Goal: Complete application form: Complete application form

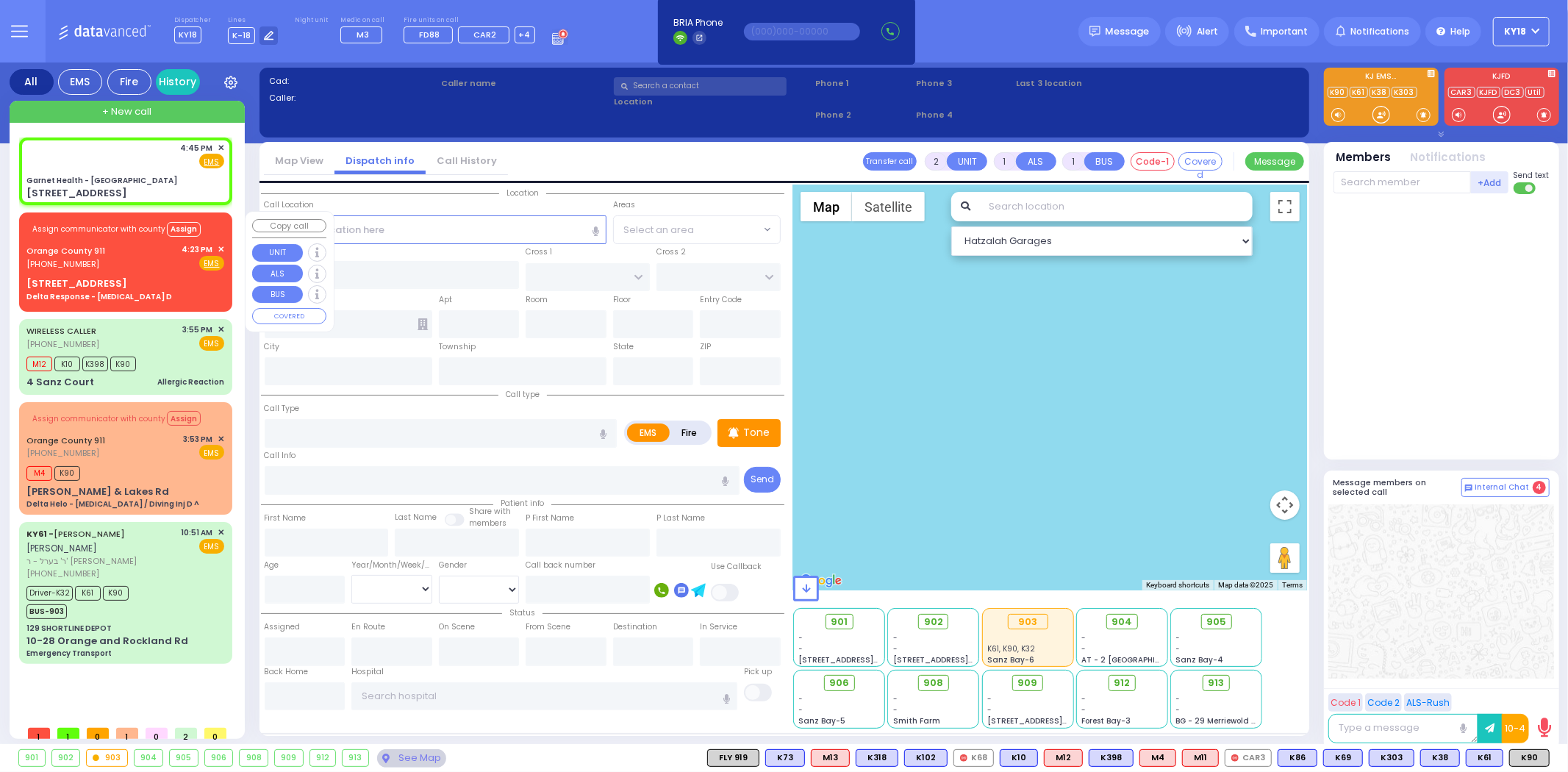
select select
radio input "true"
select select
type input "16:45"
select select "Hatzalah Garages"
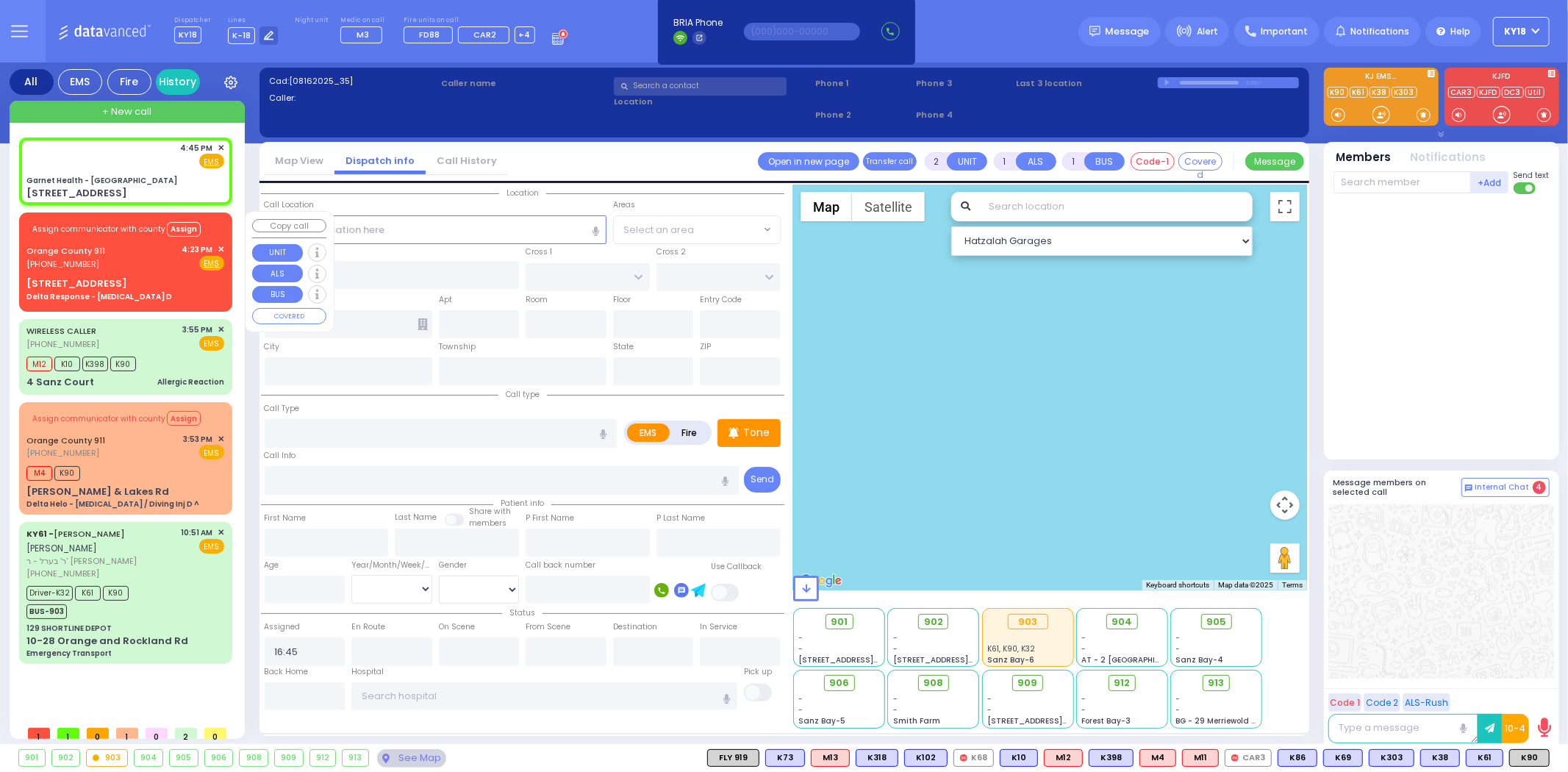
type input "Garnet Health - [GEOGRAPHIC_DATA]"
type input "GOLF LINKS RD"
type input "[GEOGRAPHIC_DATA]"
type input "[STREET_ADDRESS]"
type input "[GEOGRAPHIC_DATA]"
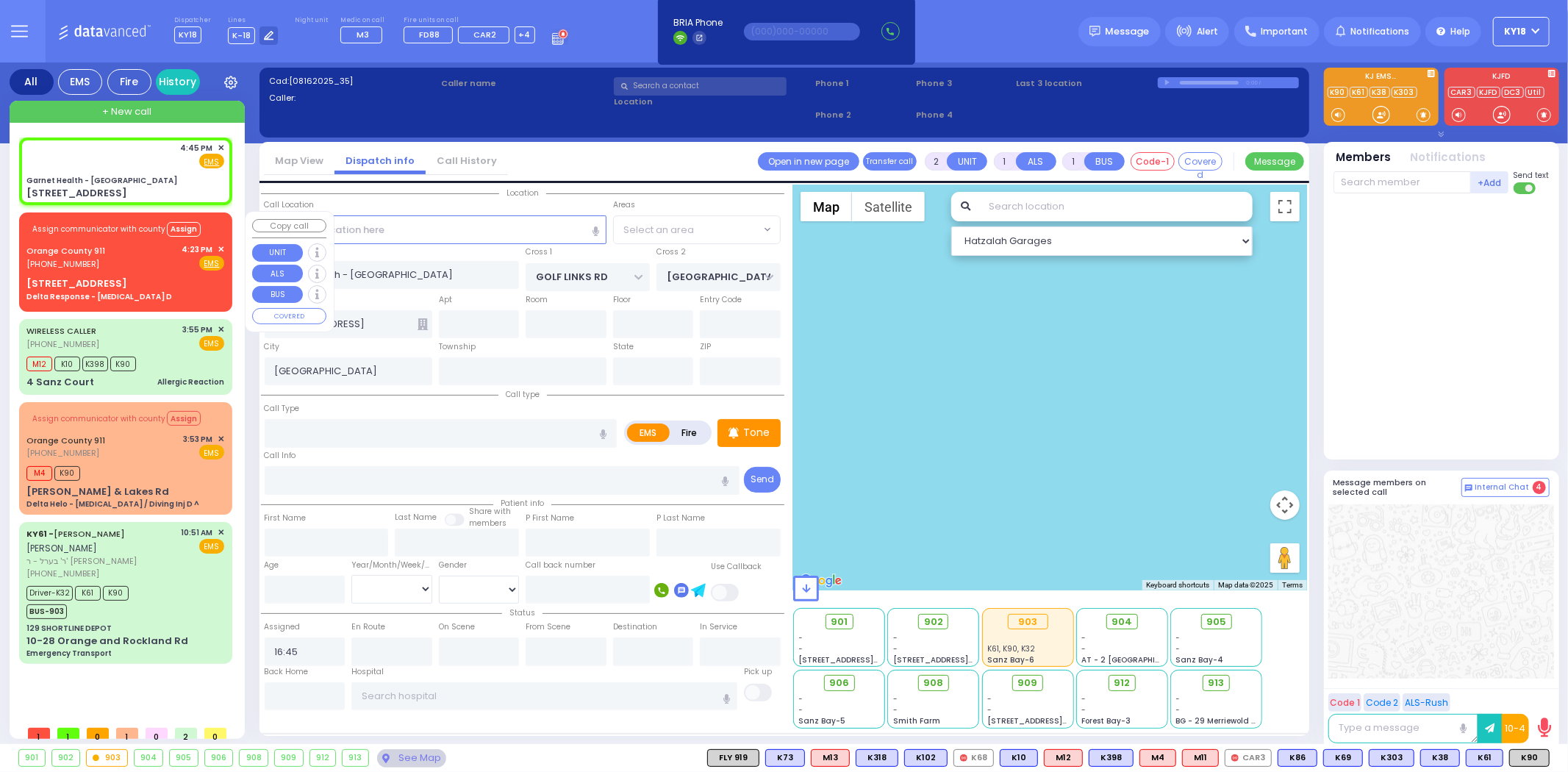
type input "[US_STATE]"
type input "10940"
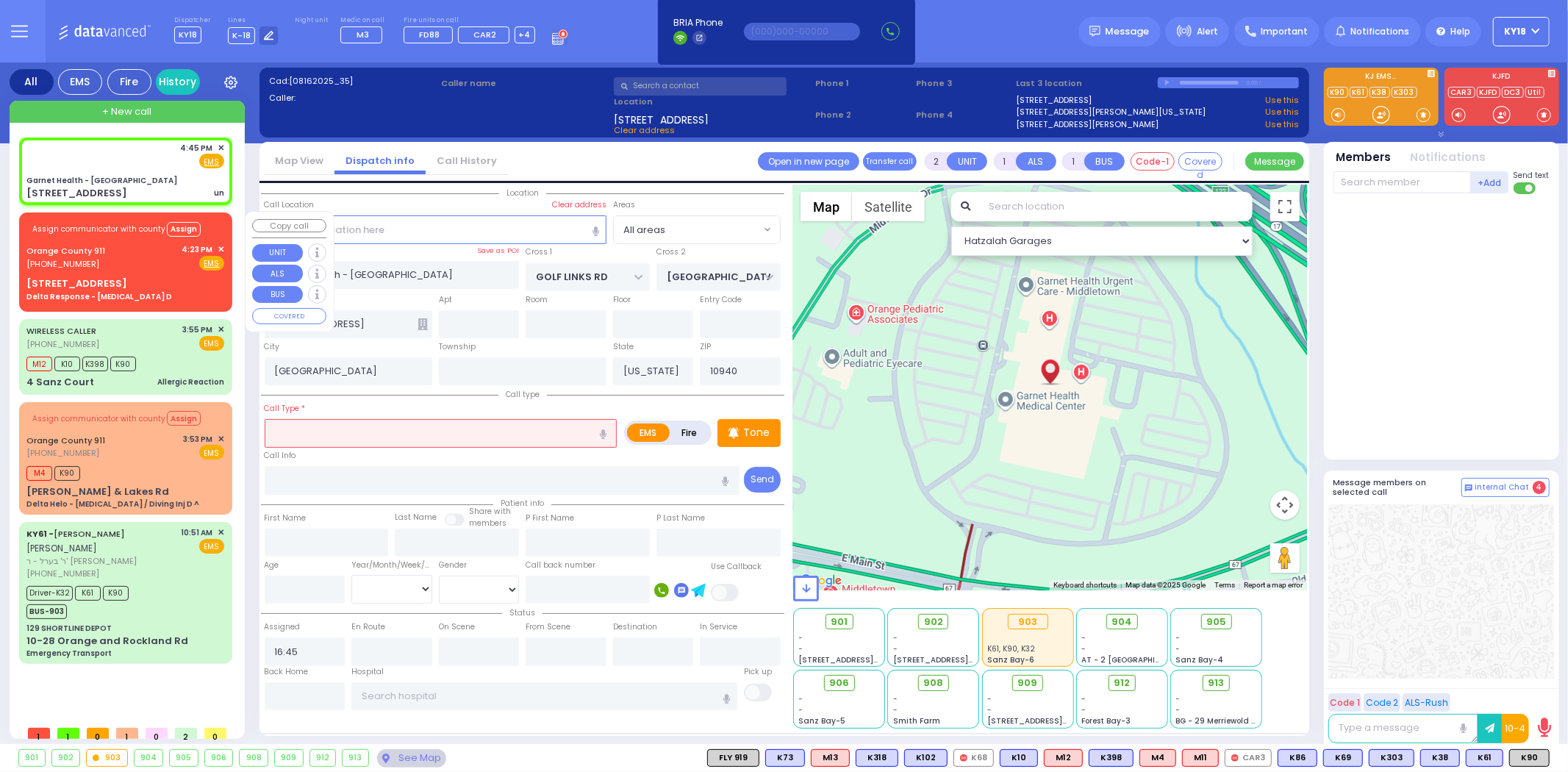
type input "5"
type input "2"
select select
type input "un"
radio input "true"
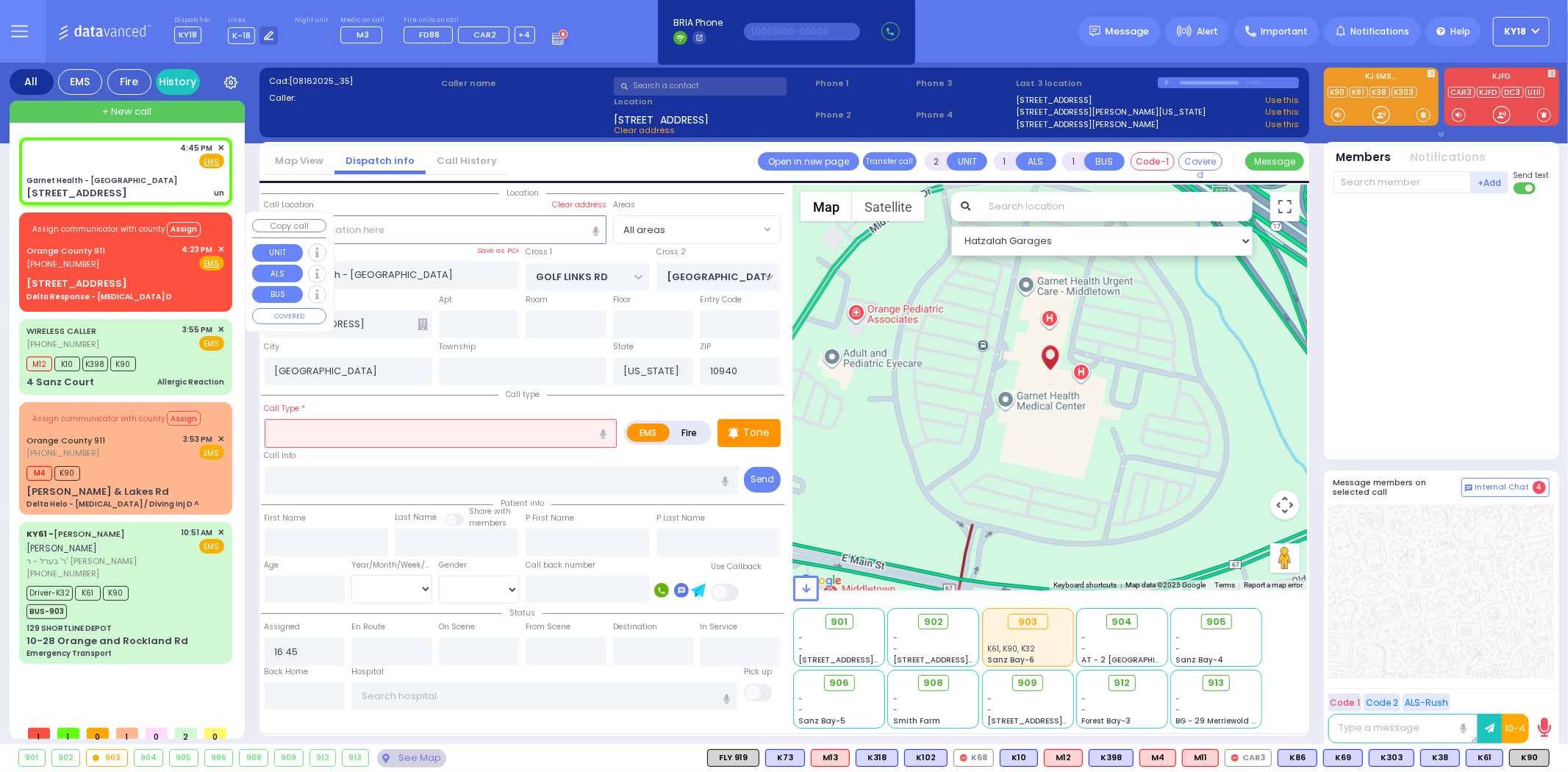
select select
select select "Hatzalah Garages"
select select
type input "Unresponsive"
radio input "true"
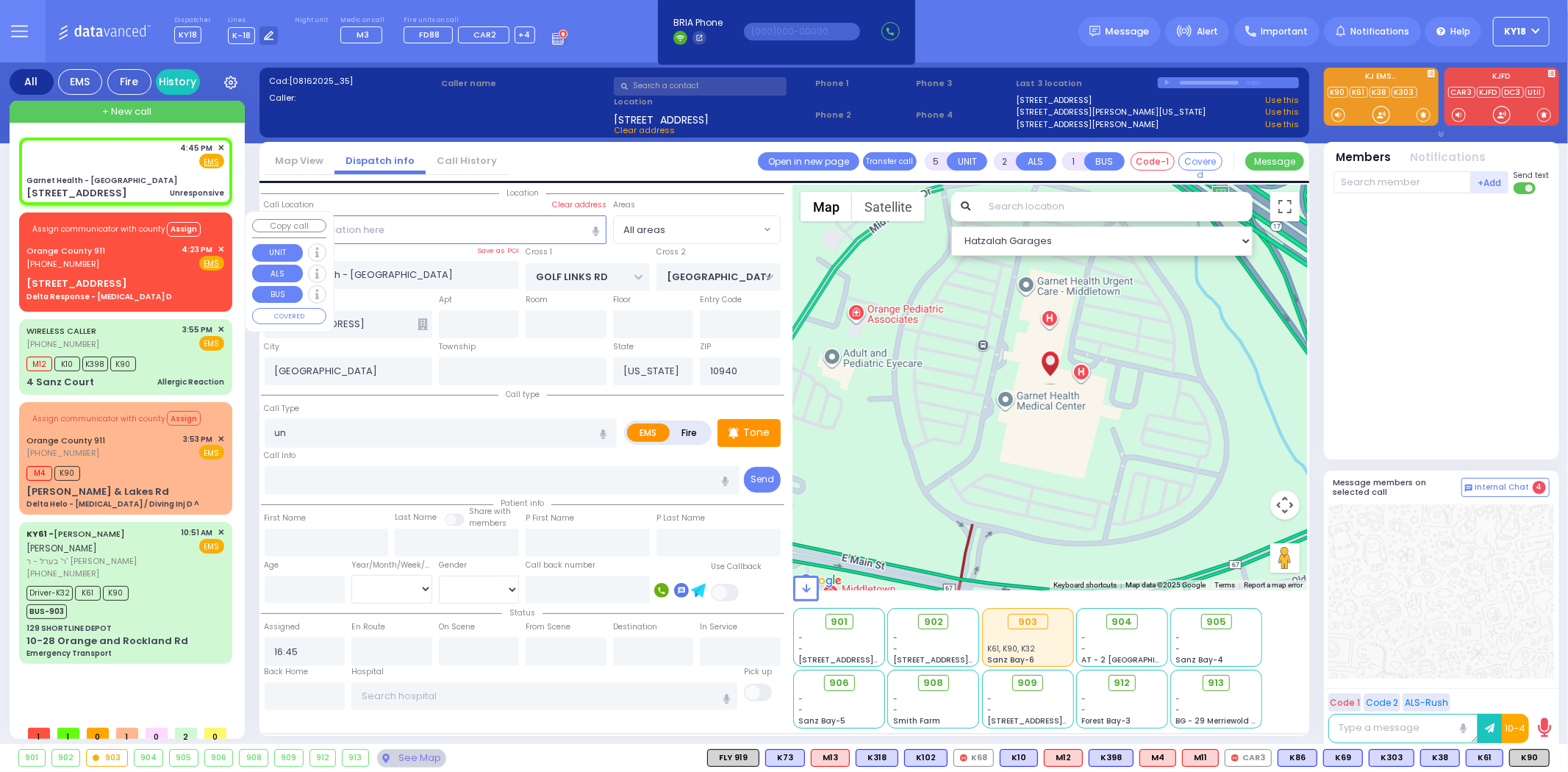
select select
select select "Hatzalah Garages"
select select
radio input "true"
select select
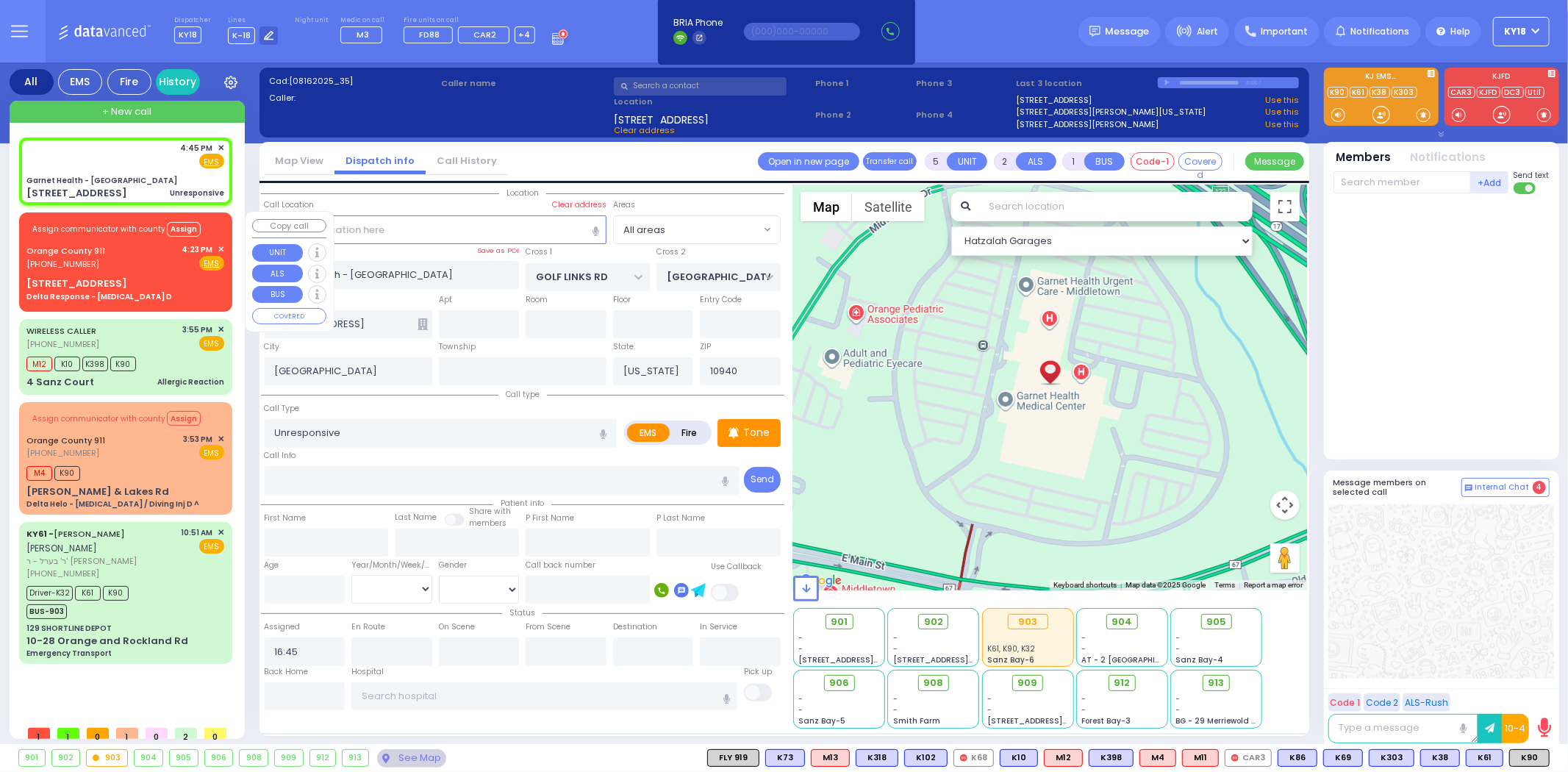
select select "Hatzalah Garages"
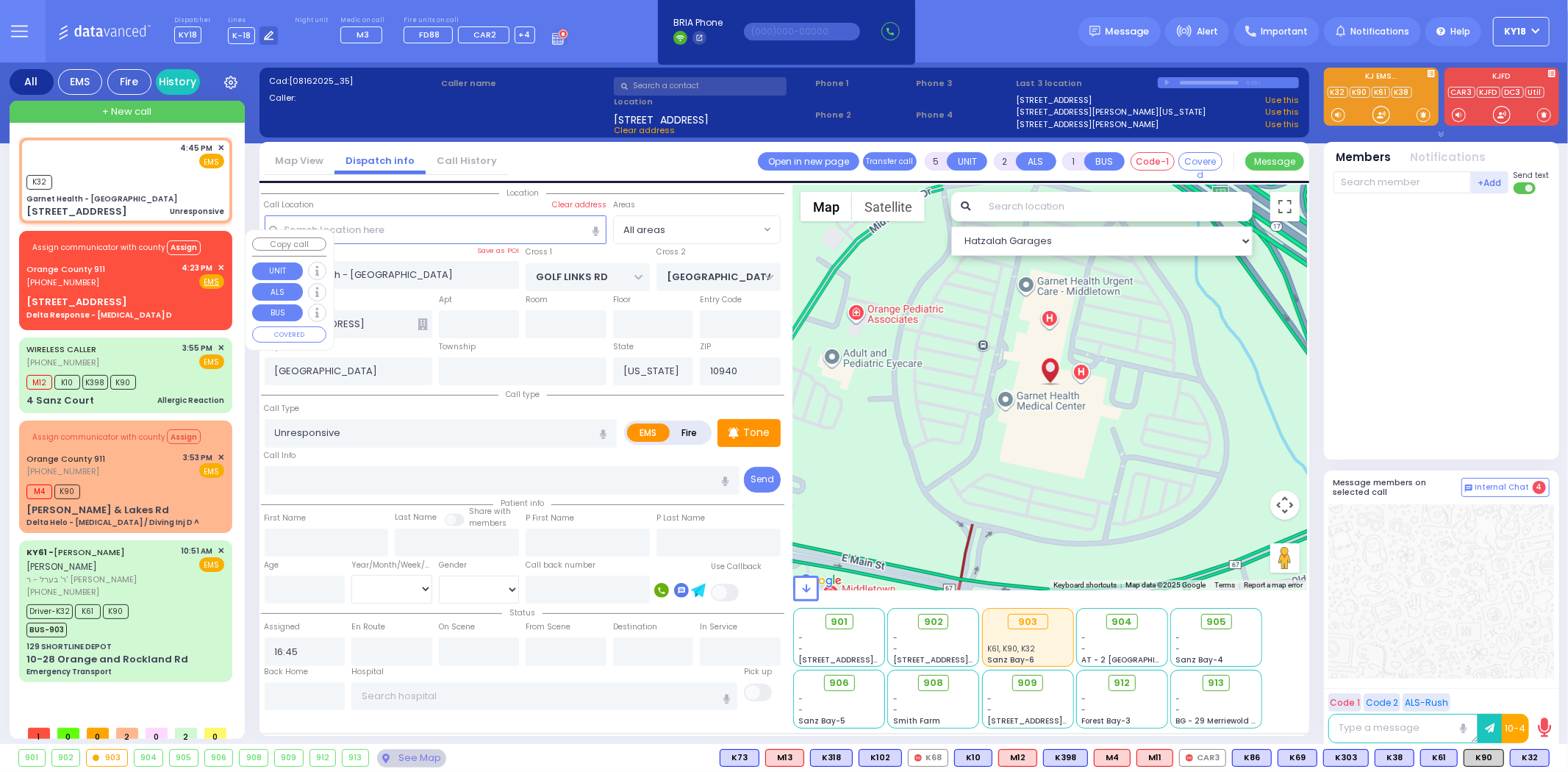
select select
radio input "true"
select select
type input "16:46"
select select "Hatzalah Garages"
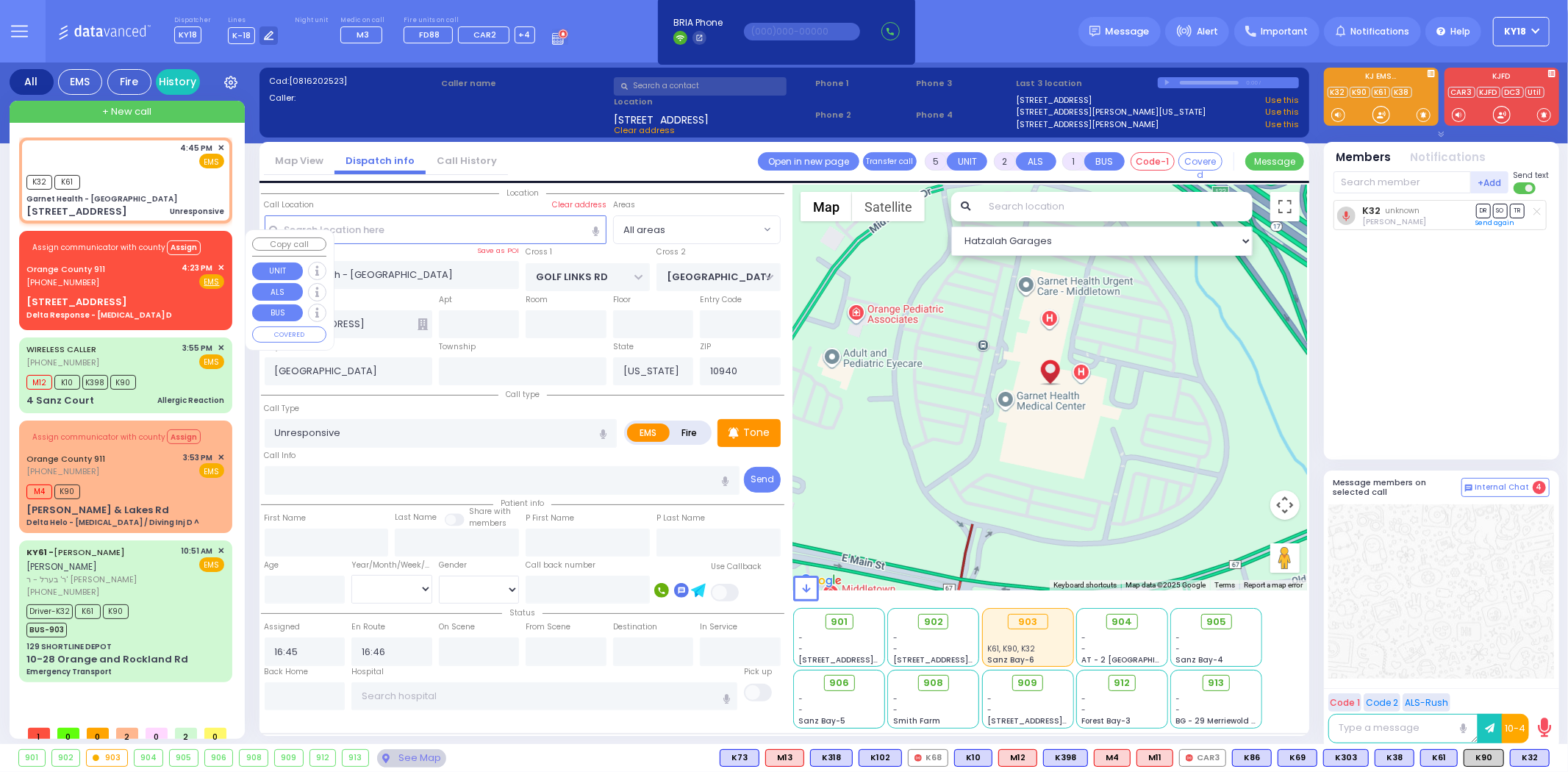
select select
radio input "true"
select select
select select "Hatzalah Garages"
select select
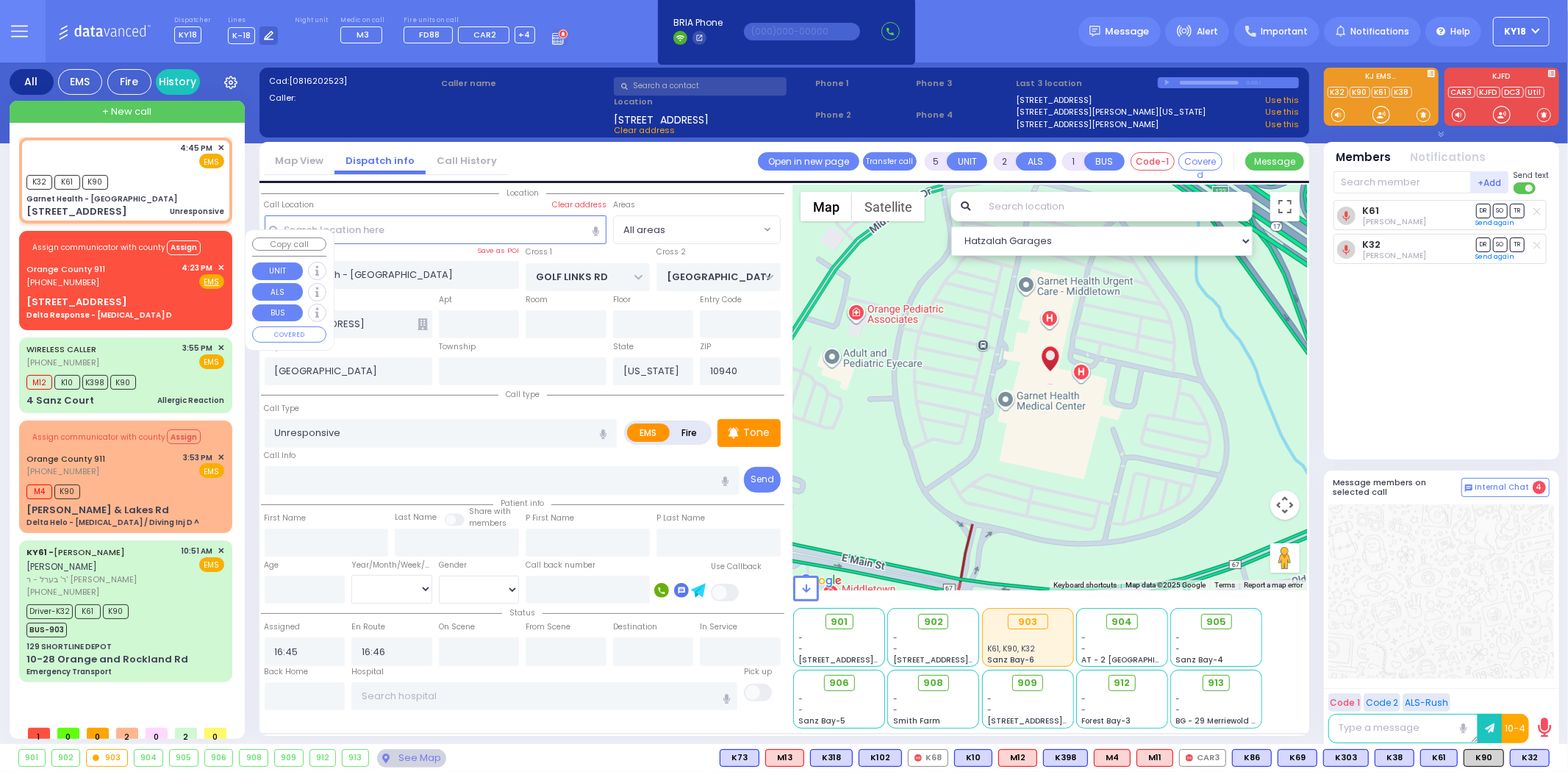
radio input "true"
select select
select select "Hatzalah Garages"
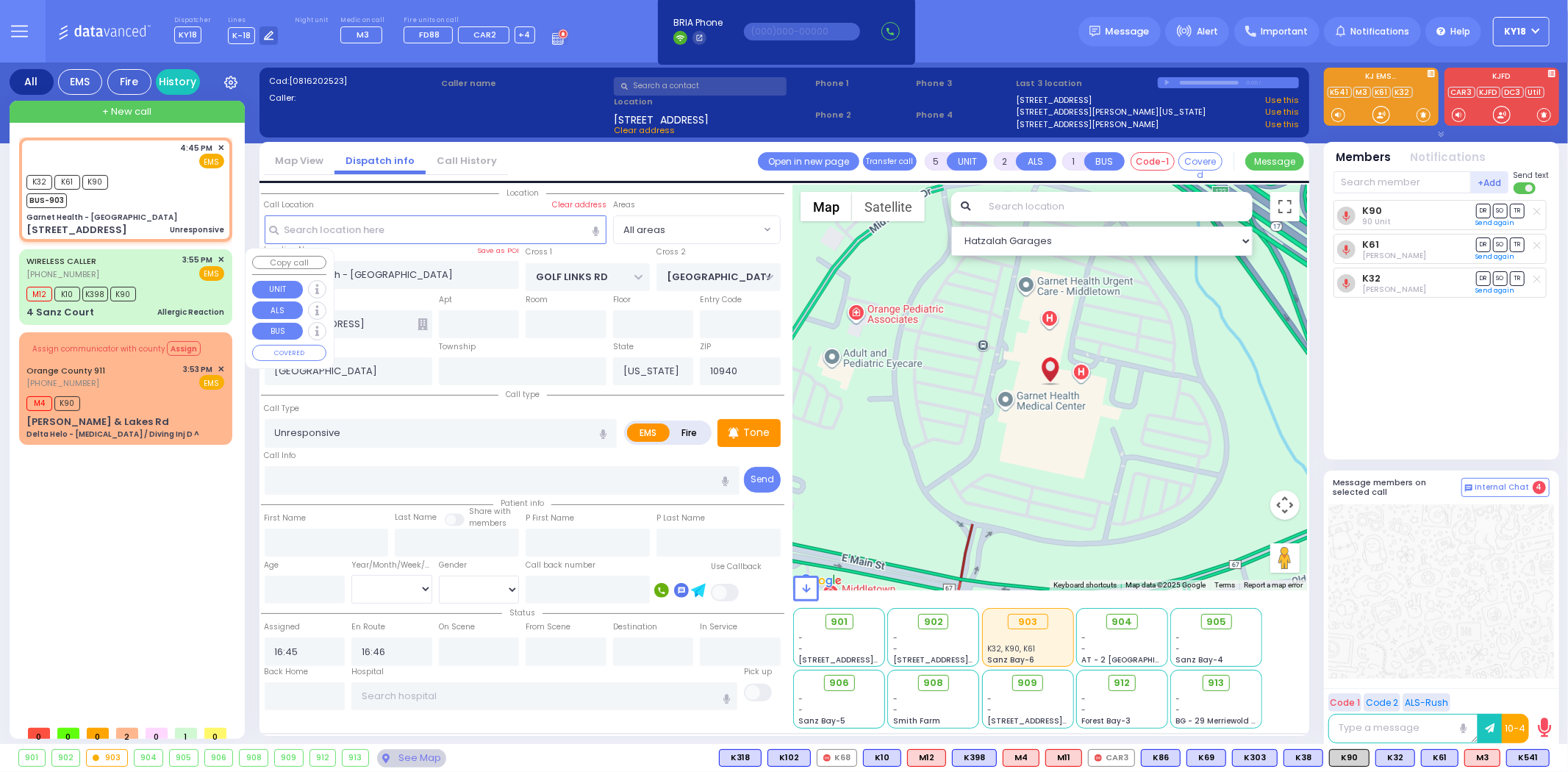
select select
radio input "true"
select select
select select "Hatzalah Garages"
